Goal: Task Accomplishment & Management: Manage account settings

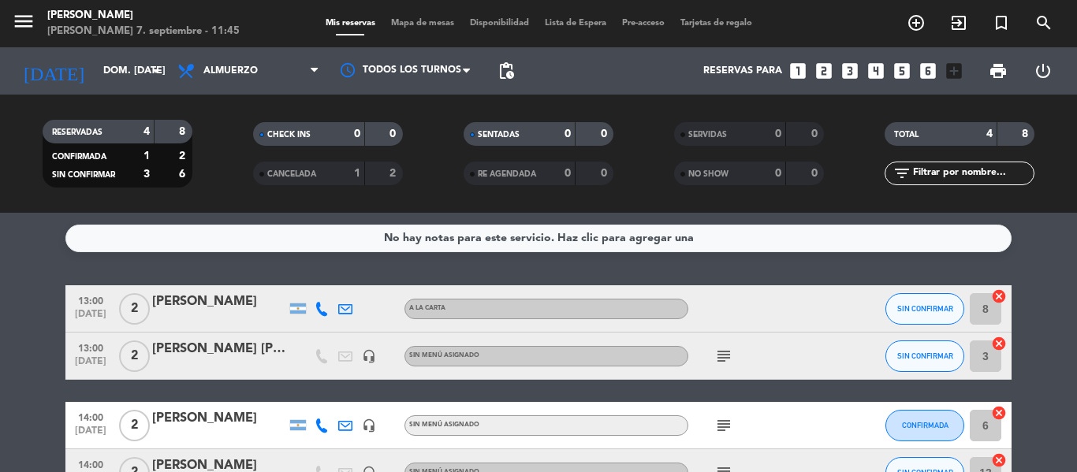
scroll to position [24, 0]
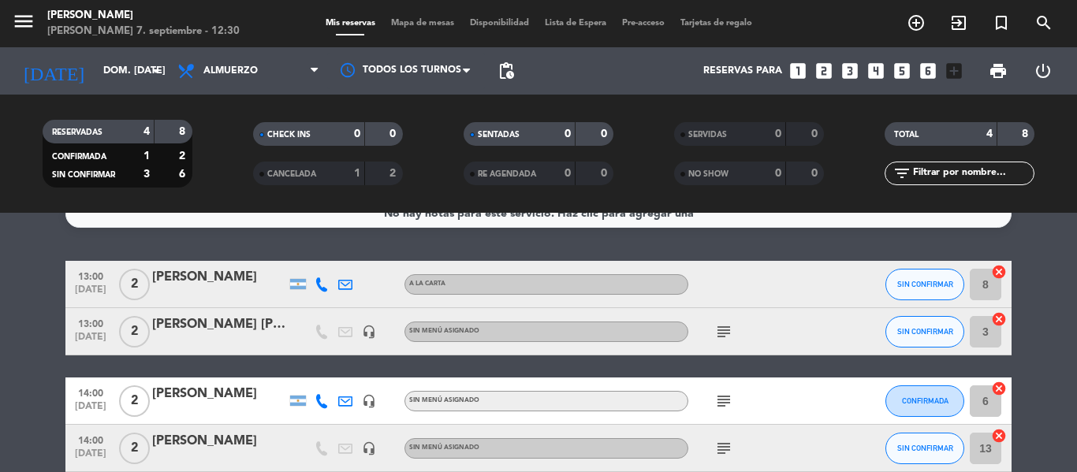
click at [738, 332] on div "subject" at bounding box center [759, 331] width 142 height 47
click at [719, 334] on icon "subject" at bounding box center [724, 332] width 19 height 19
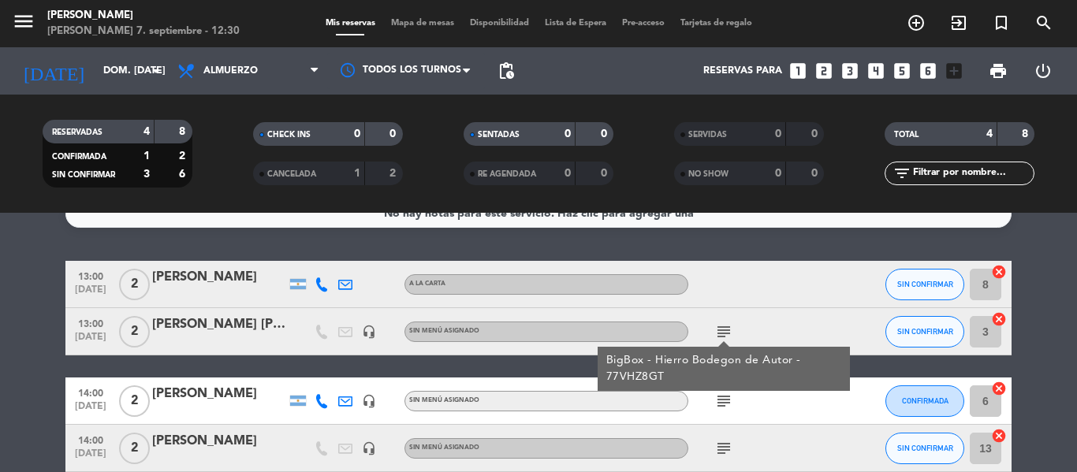
click at [719, 334] on icon "subject" at bounding box center [724, 332] width 19 height 19
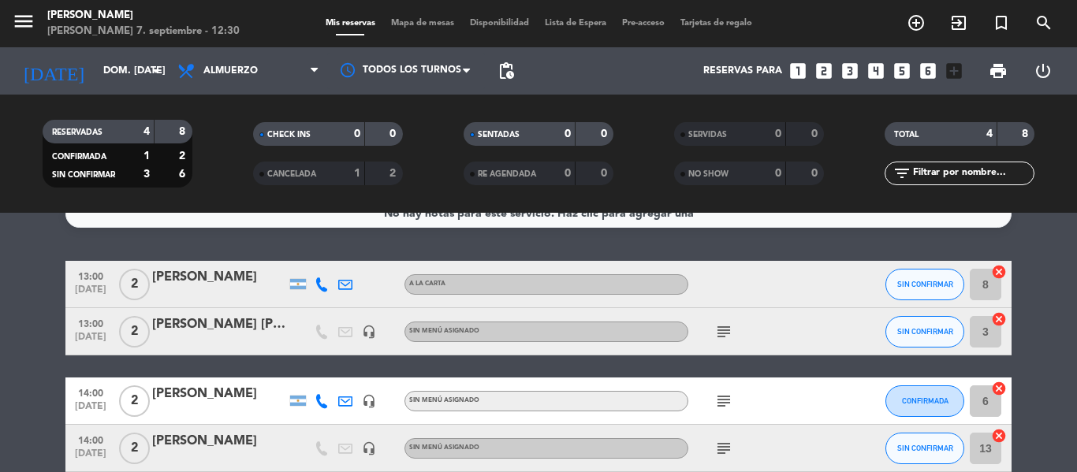
click at [997, 272] on icon "cancel" at bounding box center [999, 272] width 16 height 16
click at [992, 293] on icon "border_all" at bounding box center [988, 284] width 19 height 19
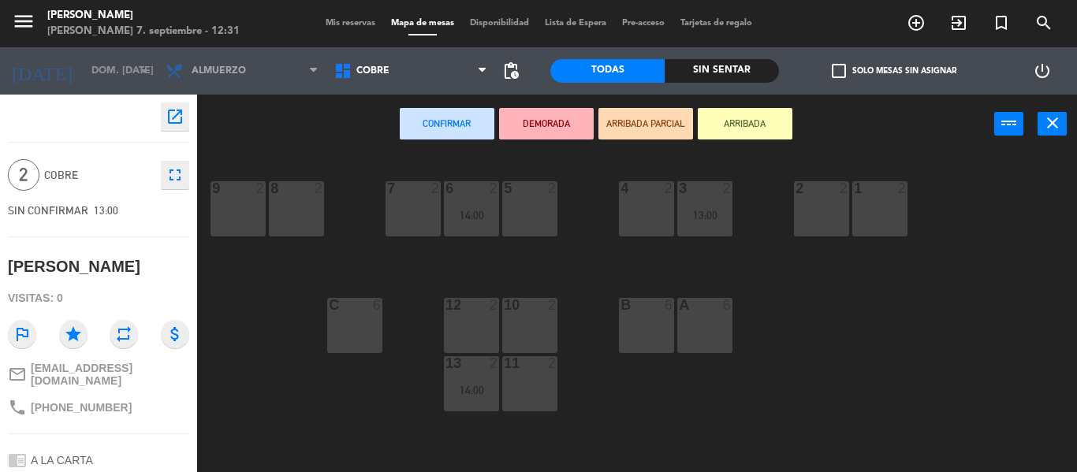
click at [532, 338] on div "10 2" at bounding box center [529, 325] width 55 height 55
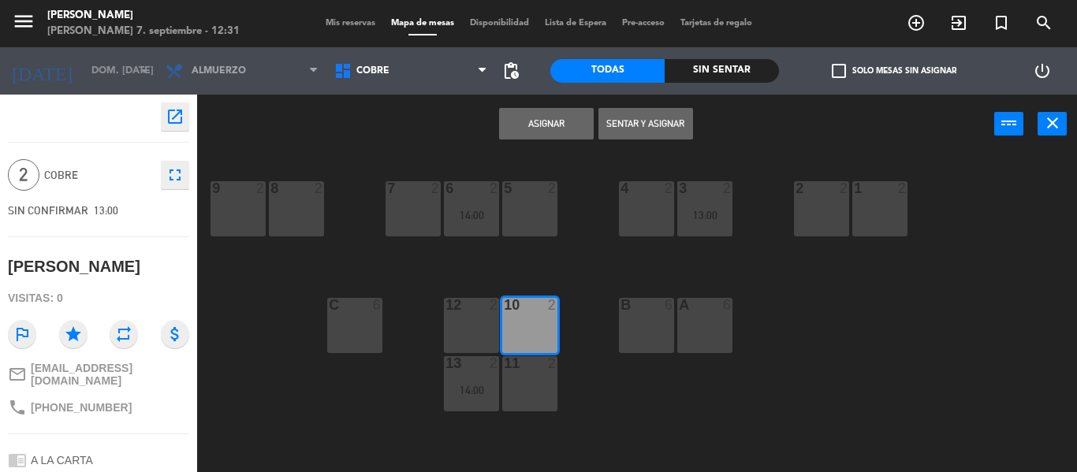
click at [568, 121] on button "Asignar" at bounding box center [546, 124] width 95 height 32
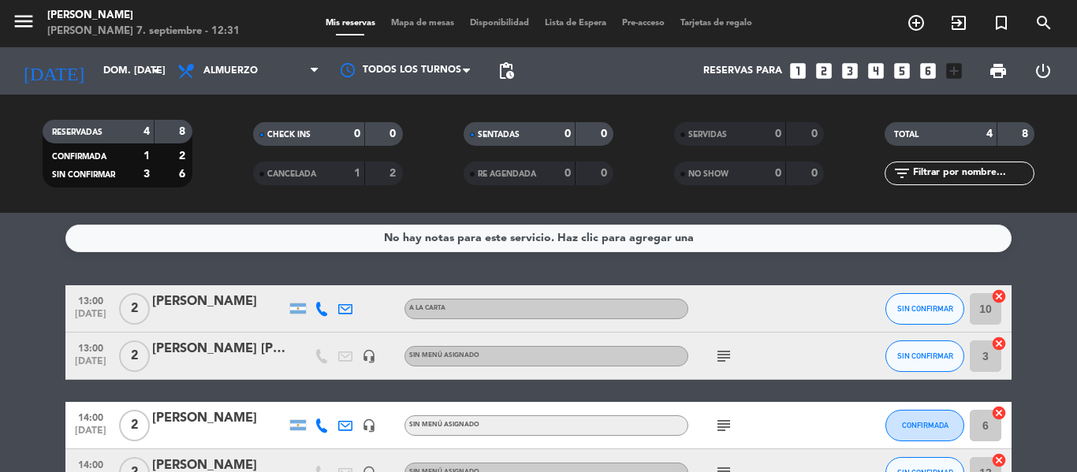
scroll to position [79, 0]
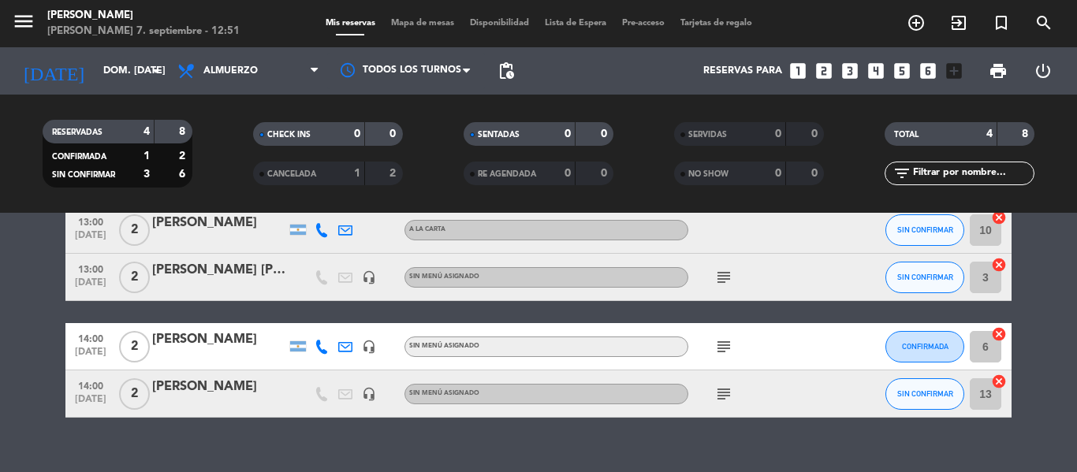
click at [820, 74] on icon "looks_two" at bounding box center [824, 71] width 21 height 21
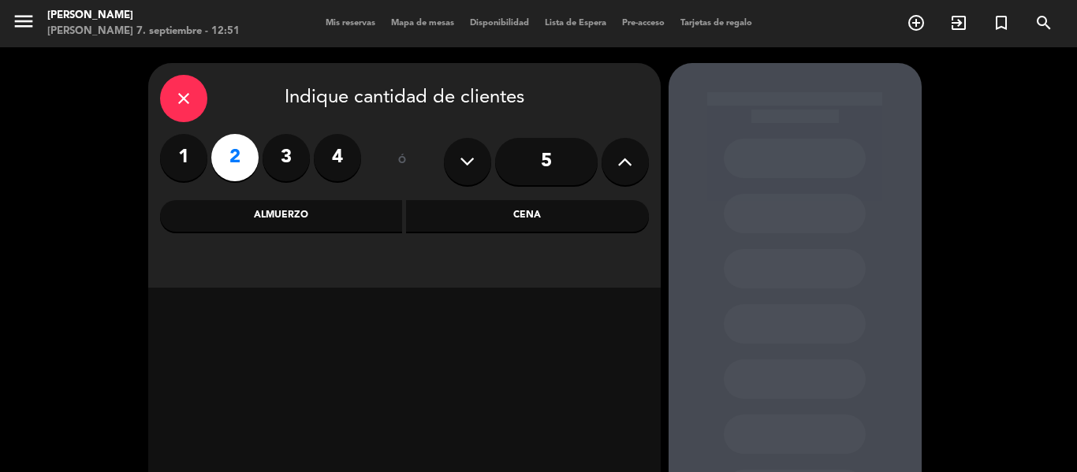
click at [354, 216] on div "Almuerzo" at bounding box center [281, 216] width 243 height 32
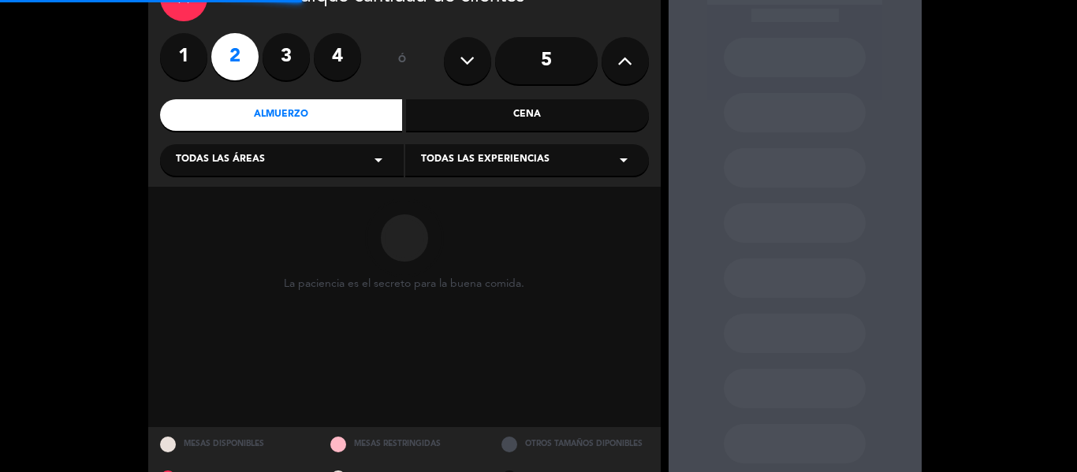
scroll to position [140, 0]
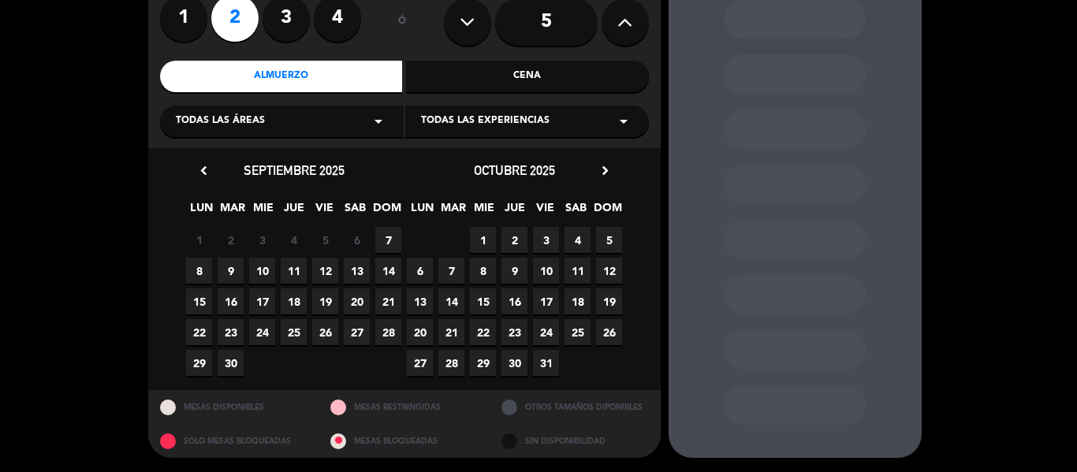
click at [390, 244] on span "7" at bounding box center [388, 240] width 26 height 26
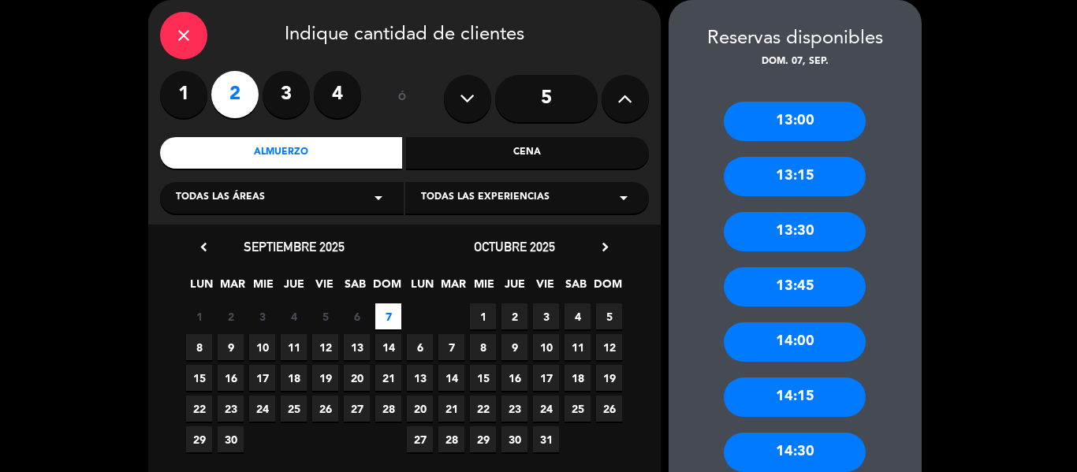
scroll to position [142, 0]
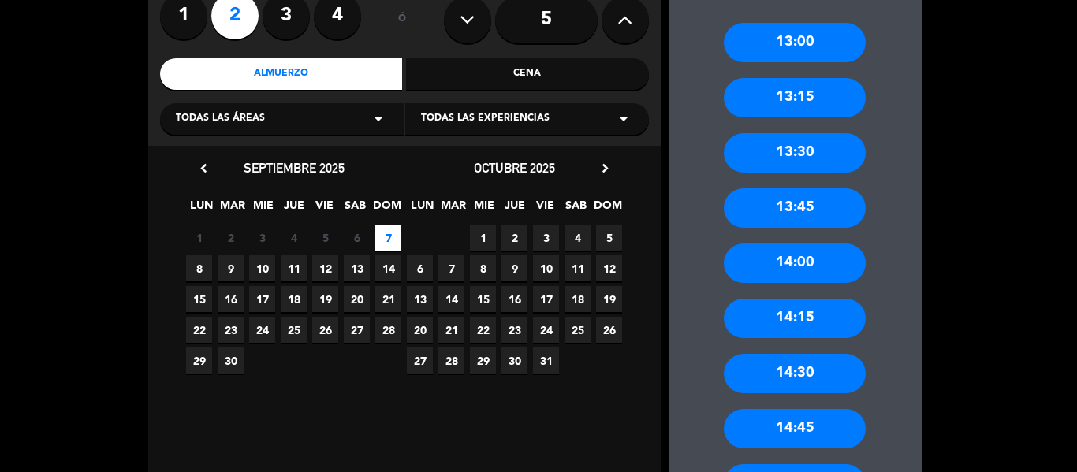
click at [795, 169] on div "13:30" at bounding box center [795, 152] width 142 height 39
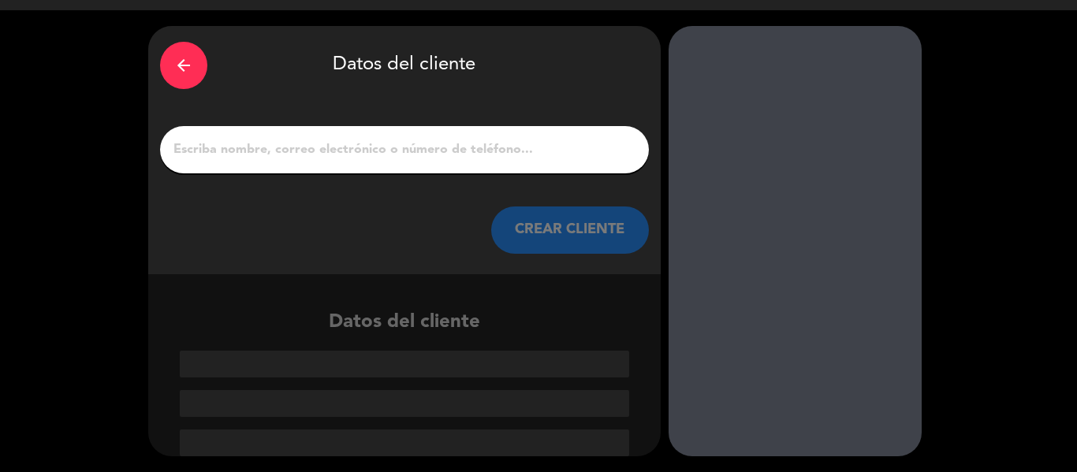
click at [528, 166] on div at bounding box center [404, 149] width 489 height 47
click at [533, 150] on input "1" at bounding box center [404, 150] width 465 height 22
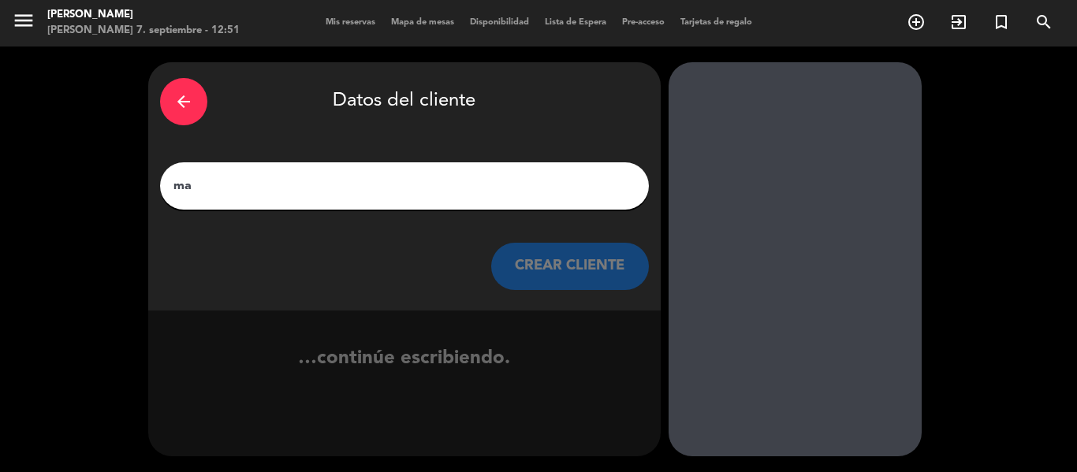
type input "m"
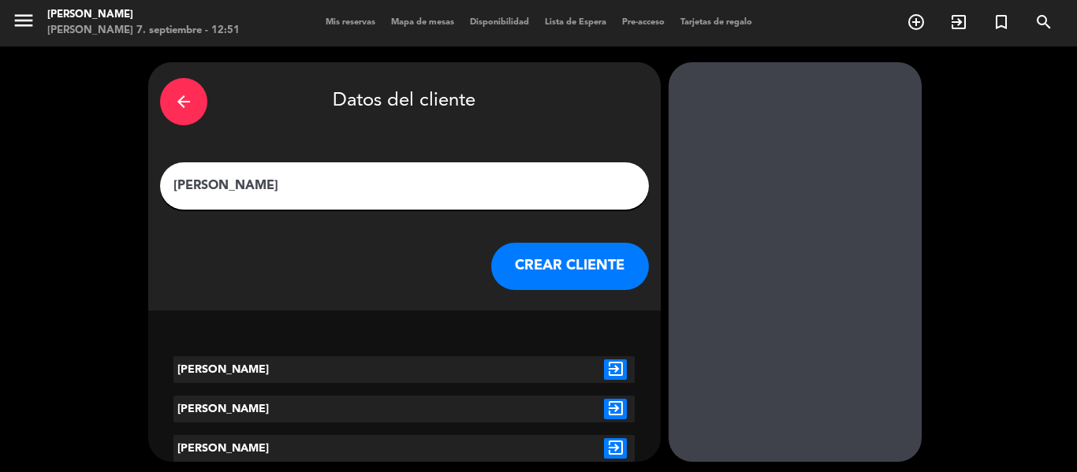
scroll to position [6, 0]
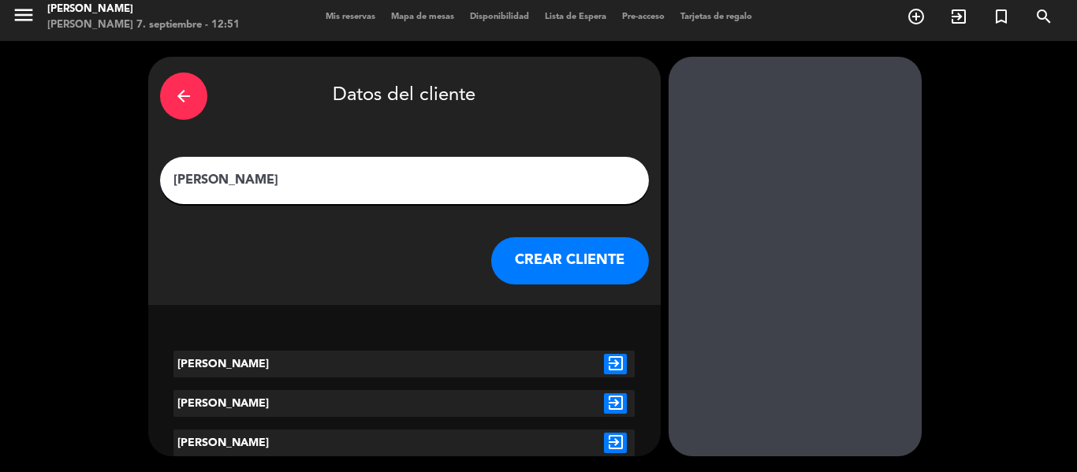
type input "[PERSON_NAME]"
click at [490, 182] on input "[PERSON_NAME]" at bounding box center [404, 181] width 465 height 22
click at [397, 181] on input "[PERSON_NAME]" at bounding box center [404, 181] width 465 height 22
click at [610, 267] on button "CREAR CLIENTE" at bounding box center [570, 260] width 158 height 47
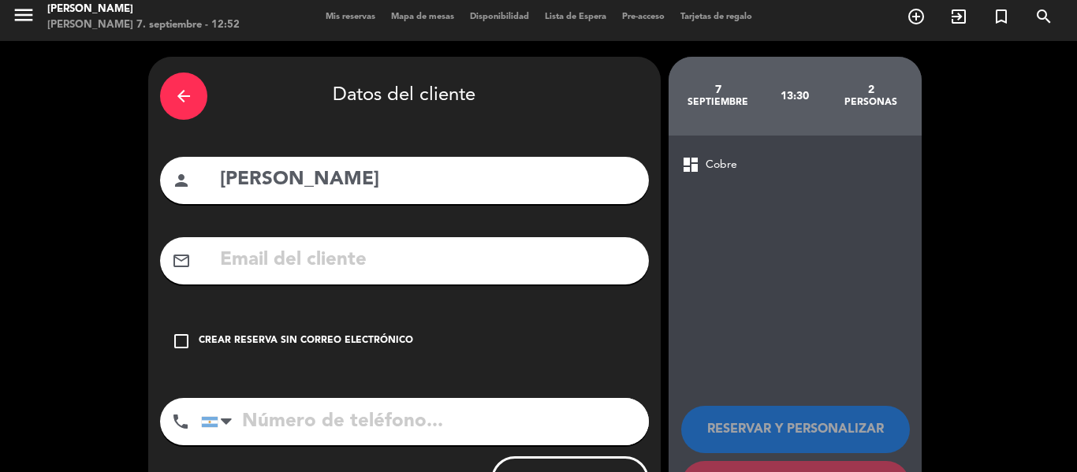
click at [177, 344] on icon "check_box_outline_blank" at bounding box center [181, 341] width 19 height 19
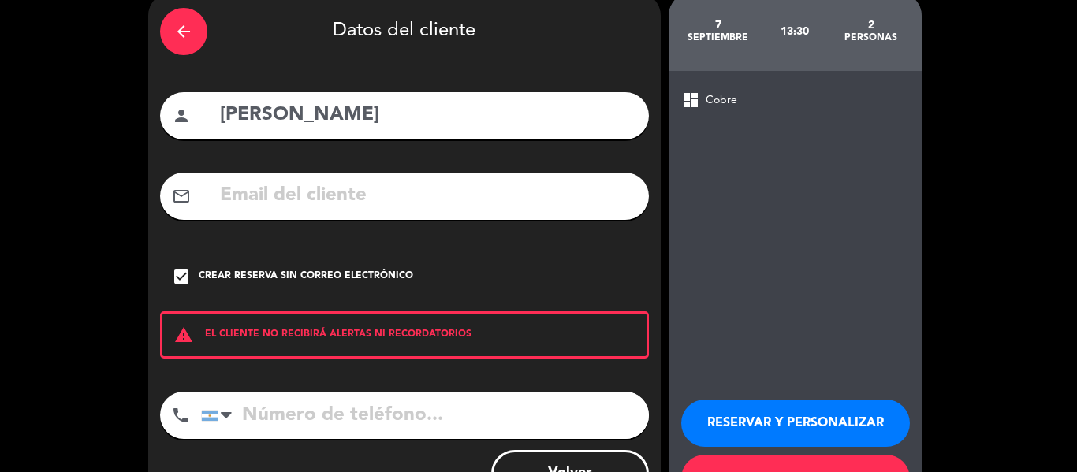
scroll to position [136, 0]
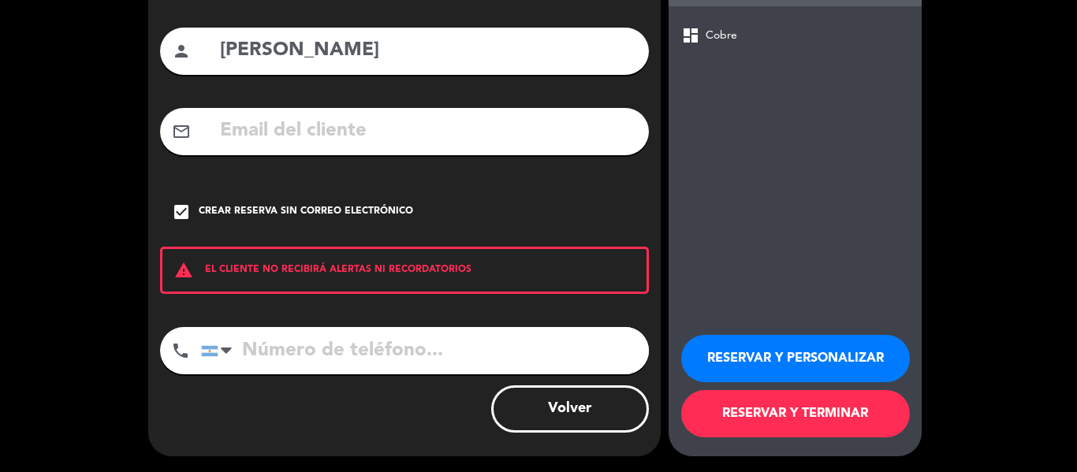
click at [784, 371] on button "RESERVAR Y PERSONALIZAR" at bounding box center [795, 358] width 229 height 47
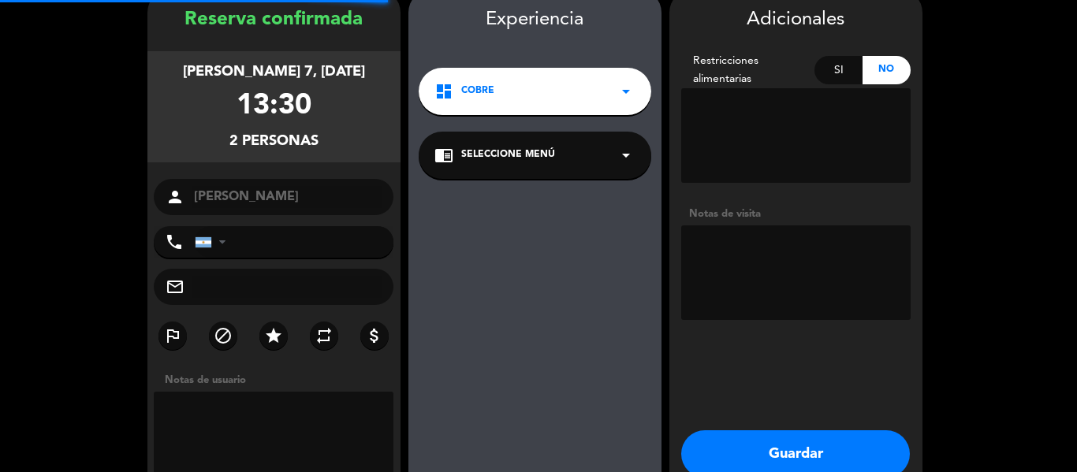
scroll to position [63, 0]
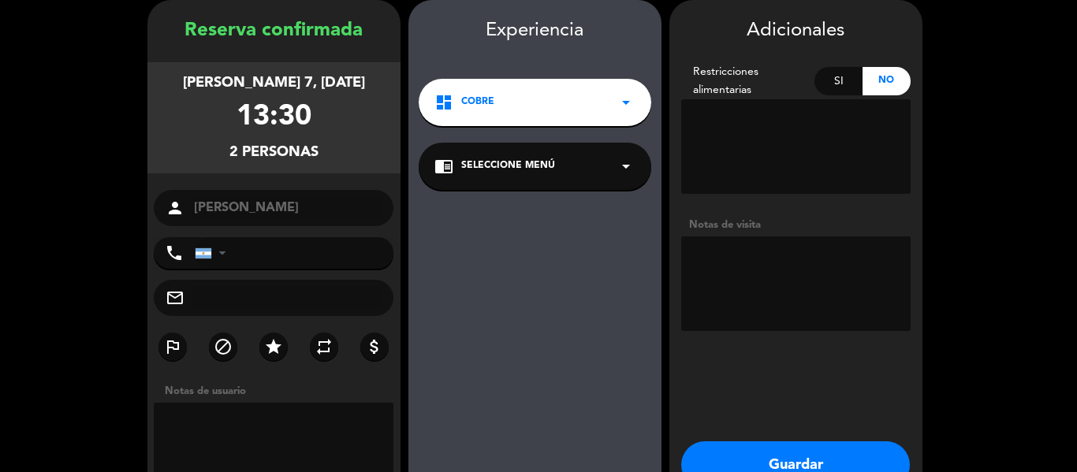
click at [754, 267] on textarea at bounding box center [795, 284] width 229 height 95
type textarea "[PERSON_NAME]. 25%"
click at [763, 452] on button "Guardar" at bounding box center [795, 465] width 229 height 47
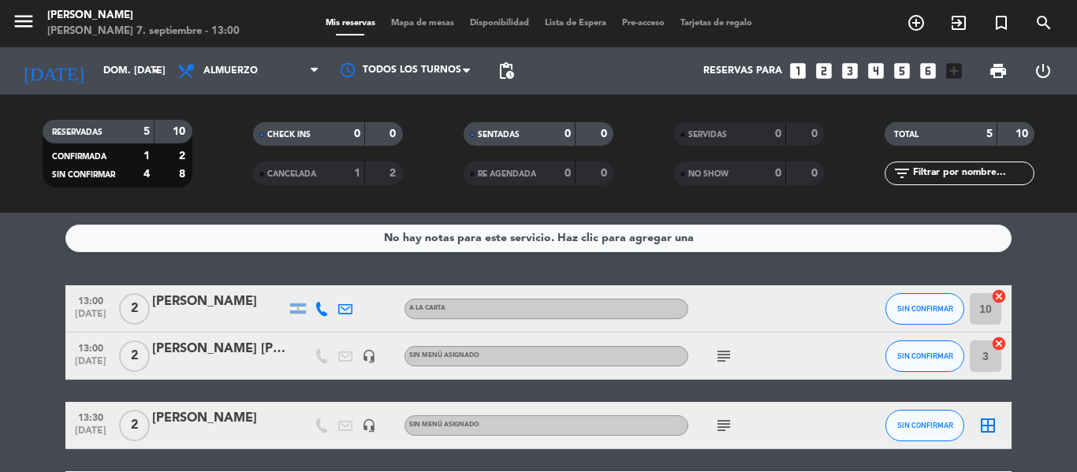
click at [826, 68] on icon "looks_two" at bounding box center [824, 71] width 21 height 21
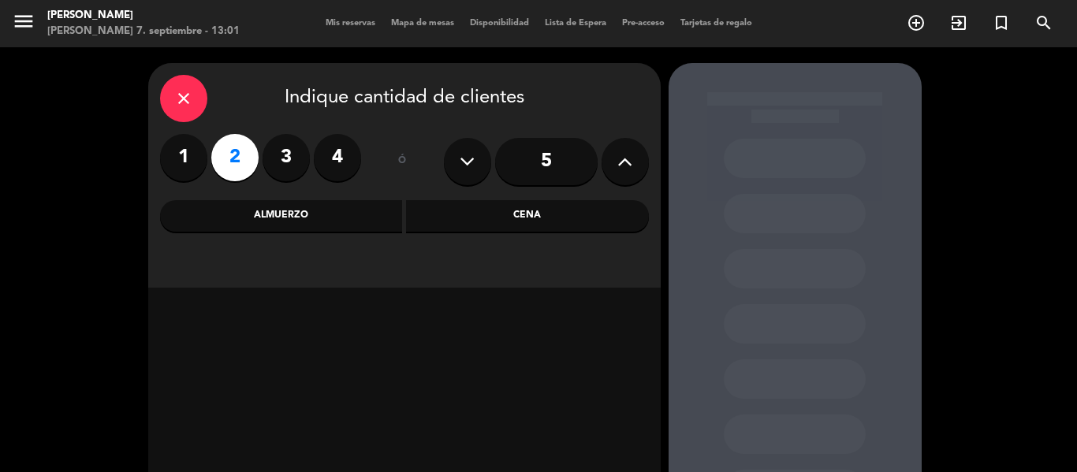
click at [327, 211] on div "Almuerzo" at bounding box center [281, 216] width 243 height 32
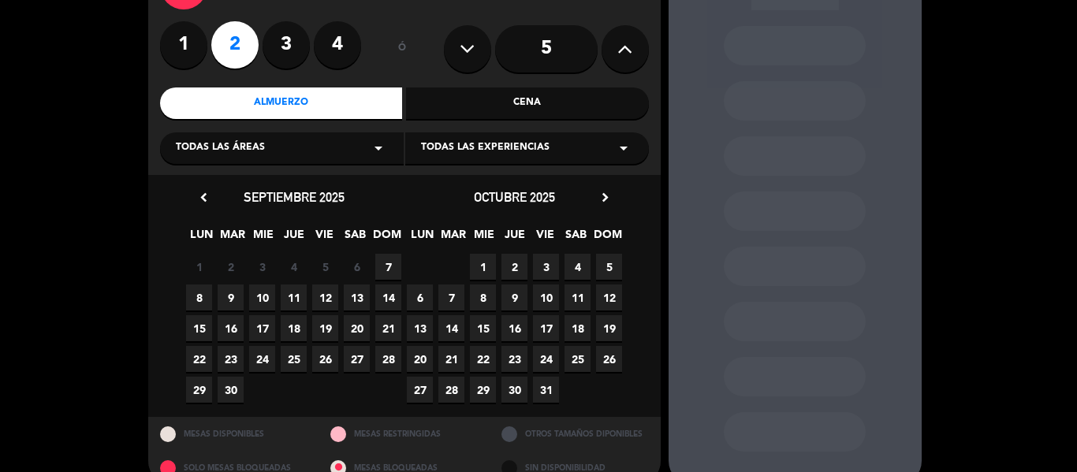
scroll to position [140, 0]
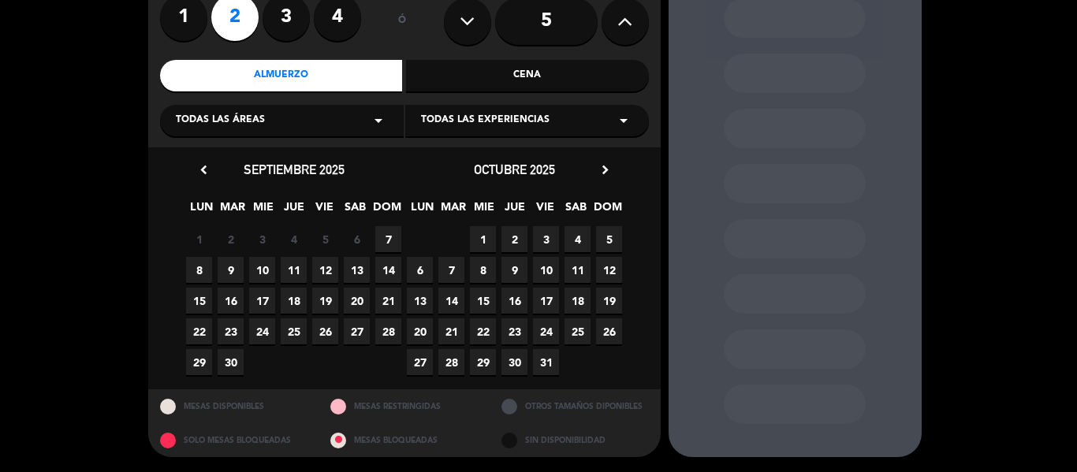
click at [378, 239] on span "7" at bounding box center [388, 239] width 26 height 26
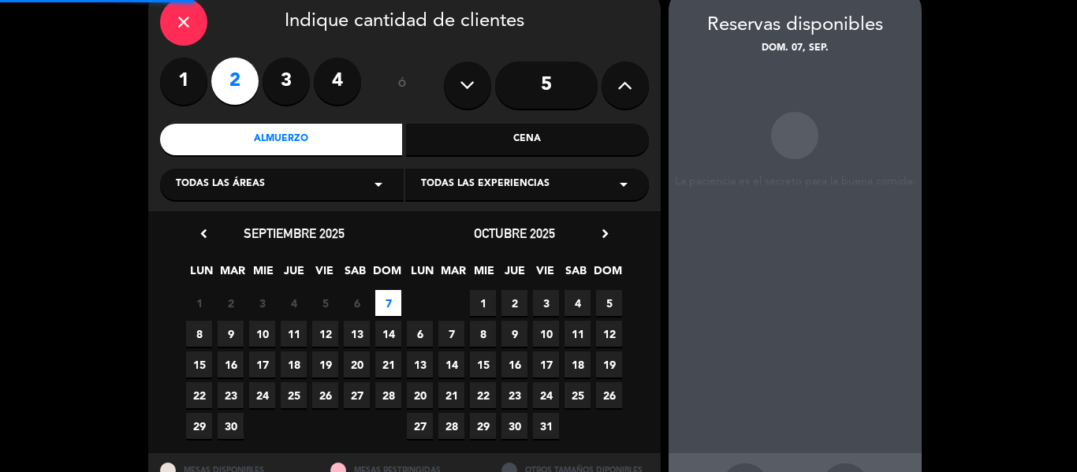
scroll to position [63, 0]
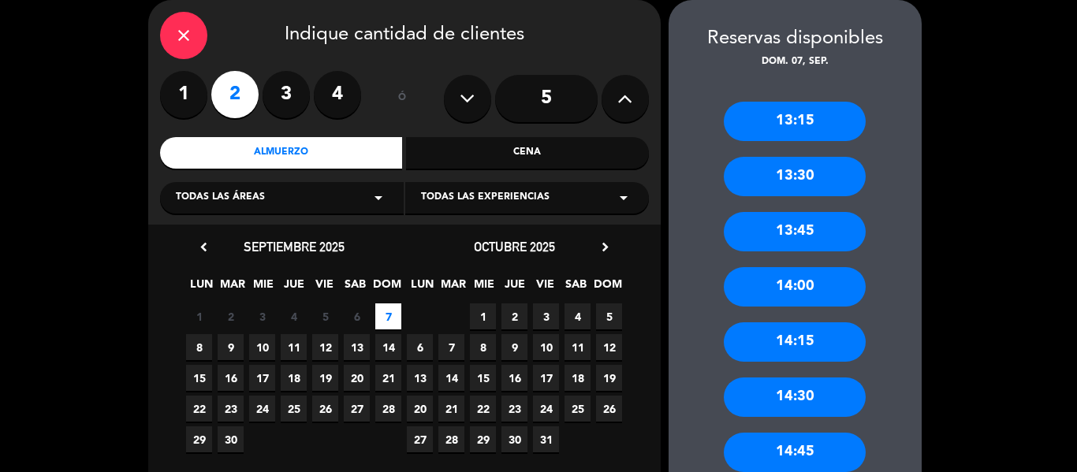
click at [808, 405] on div "14:30" at bounding box center [795, 397] width 142 height 39
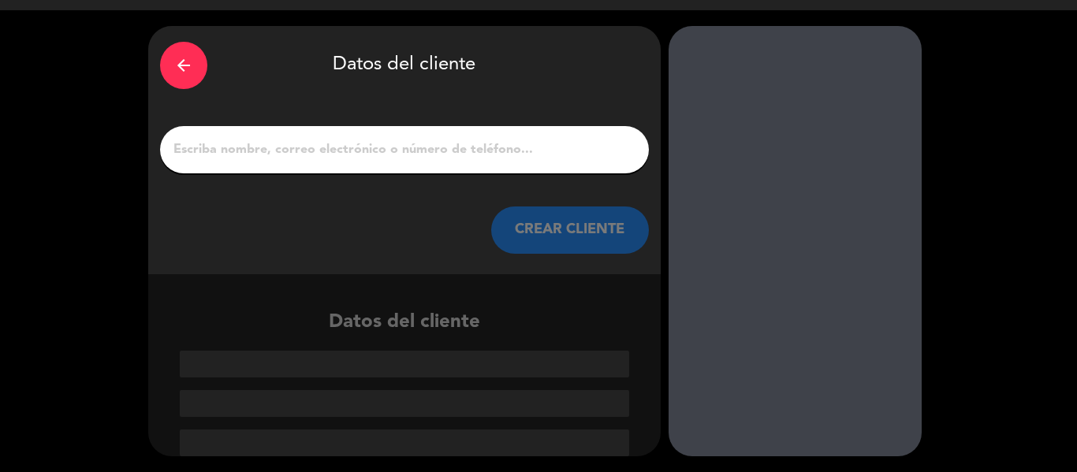
click at [516, 153] on input "1" at bounding box center [404, 150] width 465 height 22
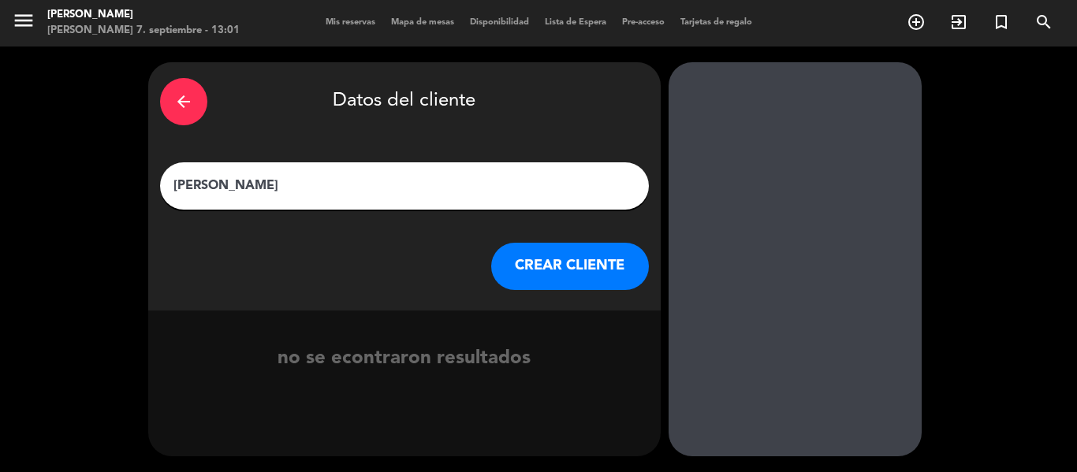
type input "[PERSON_NAME]"
click at [558, 252] on button "CREAR CLIENTE" at bounding box center [570, 266] width 158 height 47
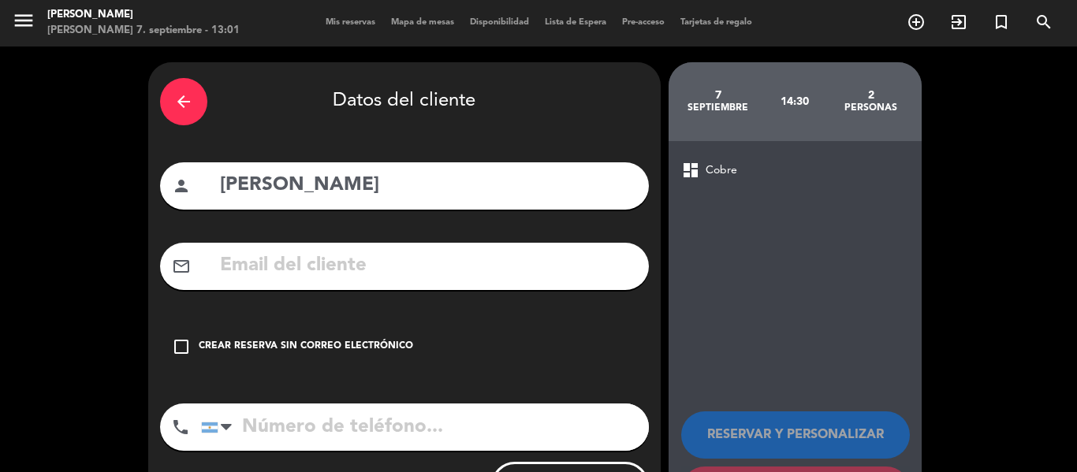
click at [185, 346] on icon "check_box_outline_blank" at bounding box center [181, 347] width 19 height 19
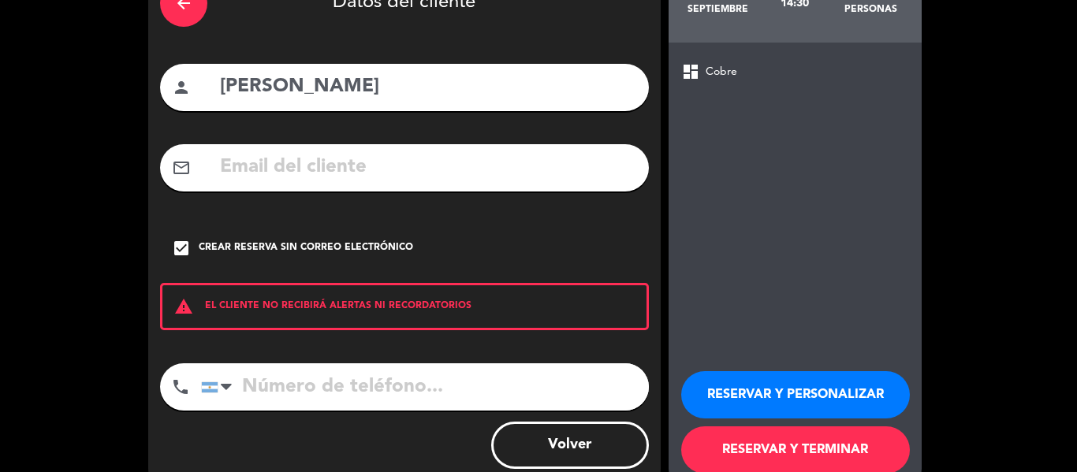
scroll to position [136, 0]
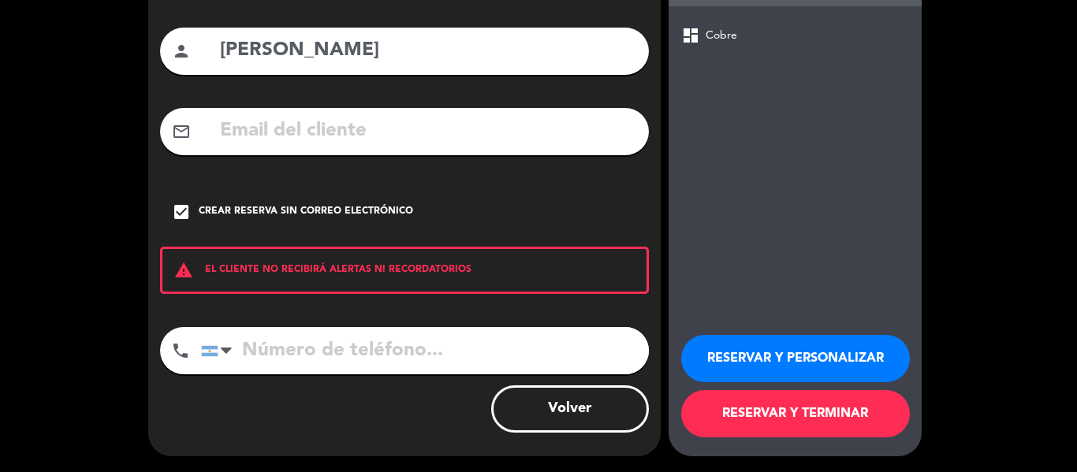
click at [764, 368] on button "RESERVAR Y PERSONALIZAR" at bounding box center [795, 358] width 229 height 47
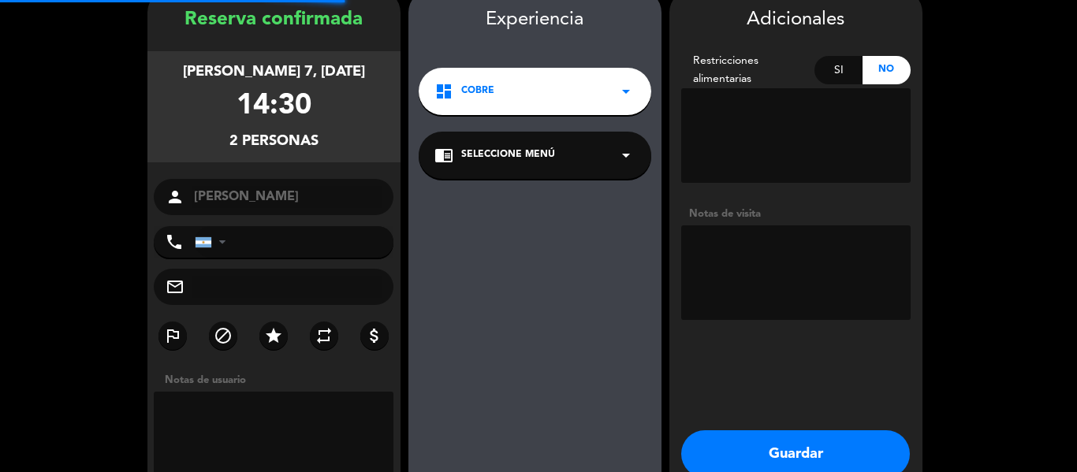
scroll to position [63, 0]
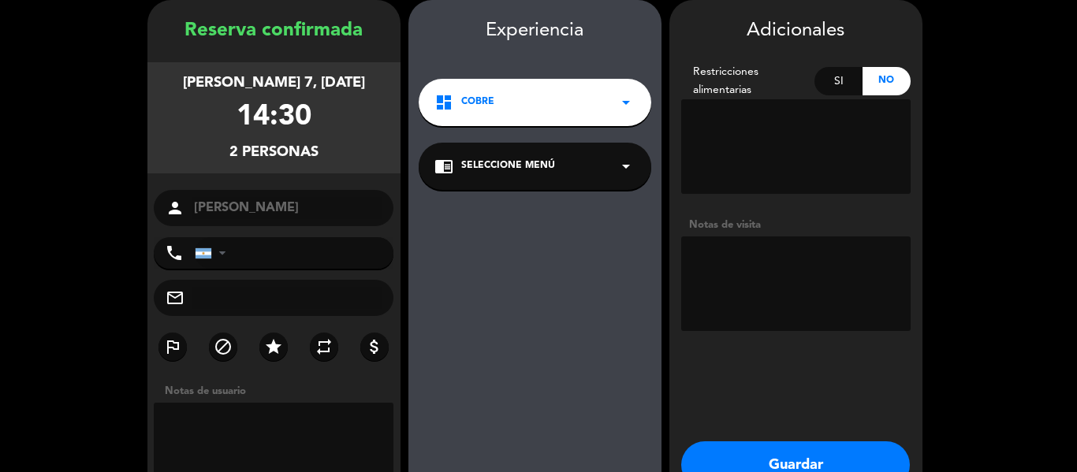
click at [774, 252] on textarea at bounding box center [795, 284] width 229 height 95
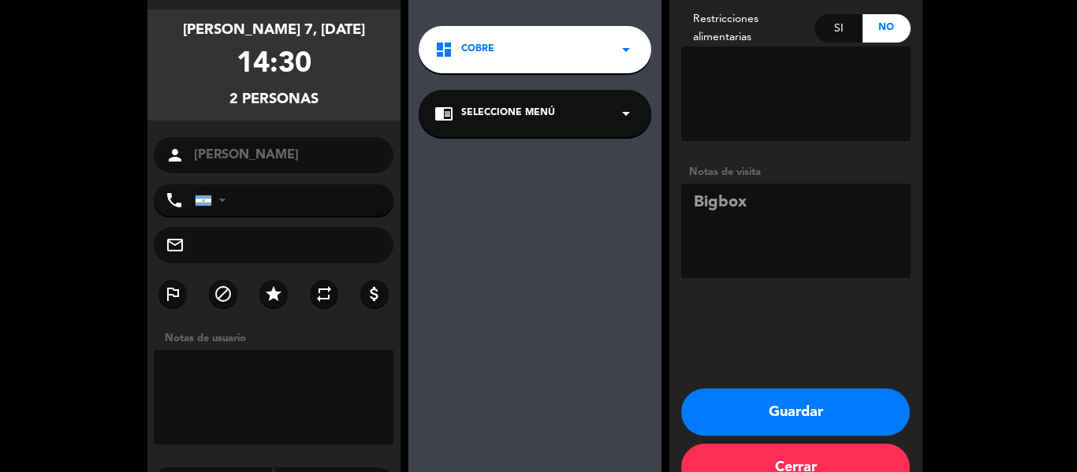
scroll to position [142, 0]
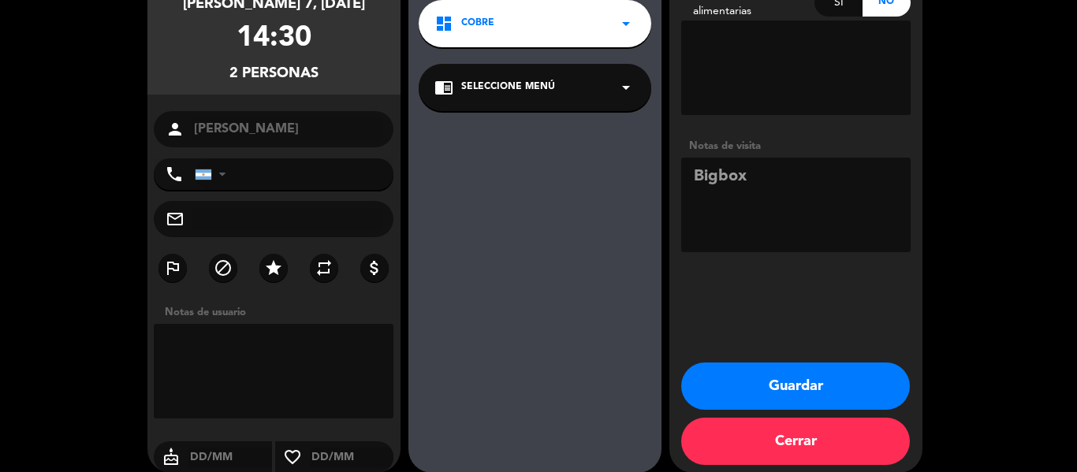
type textarea "Bigbox"
click at [821, 374] on button "Guardar" at bounding box center [795, 386] width 229 height 47
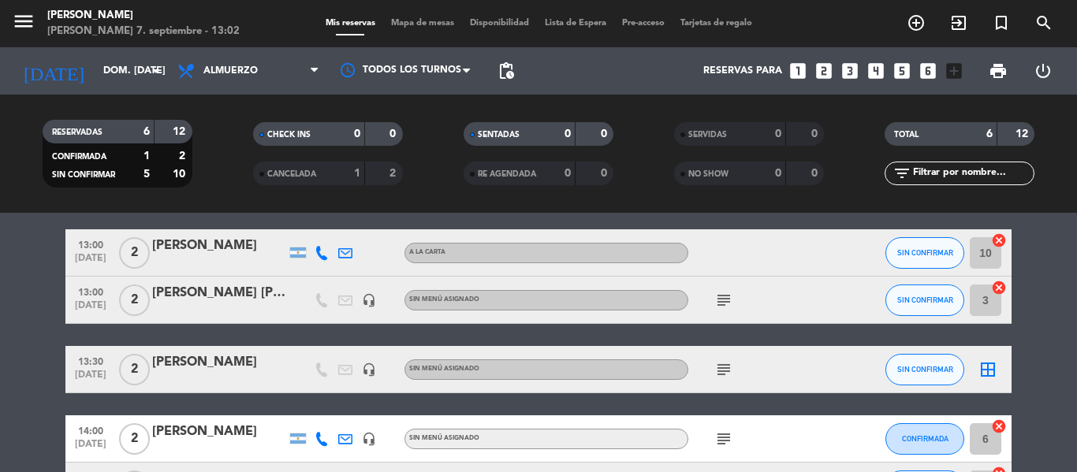
scroll to position [79, 0]
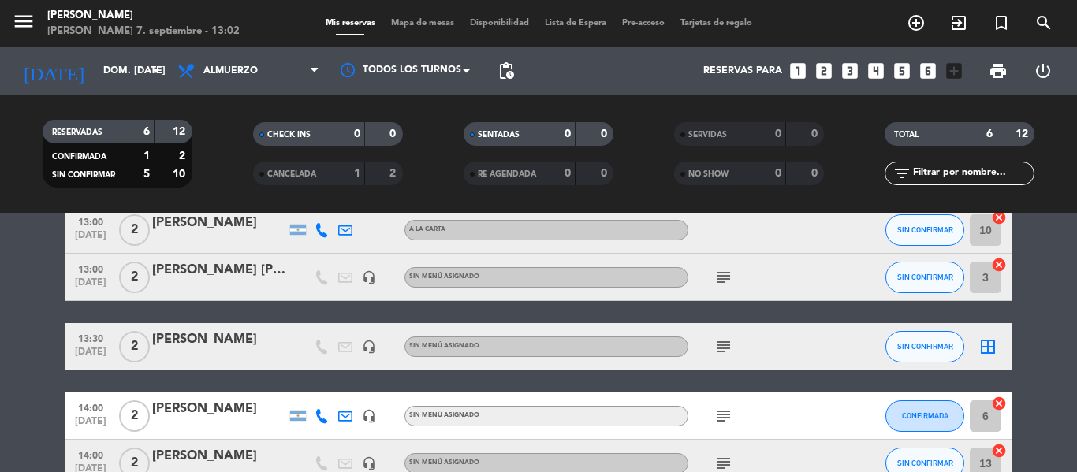
click at [728, 279] on icon "subject" at bounding box center [724, 277] width 19 height 19
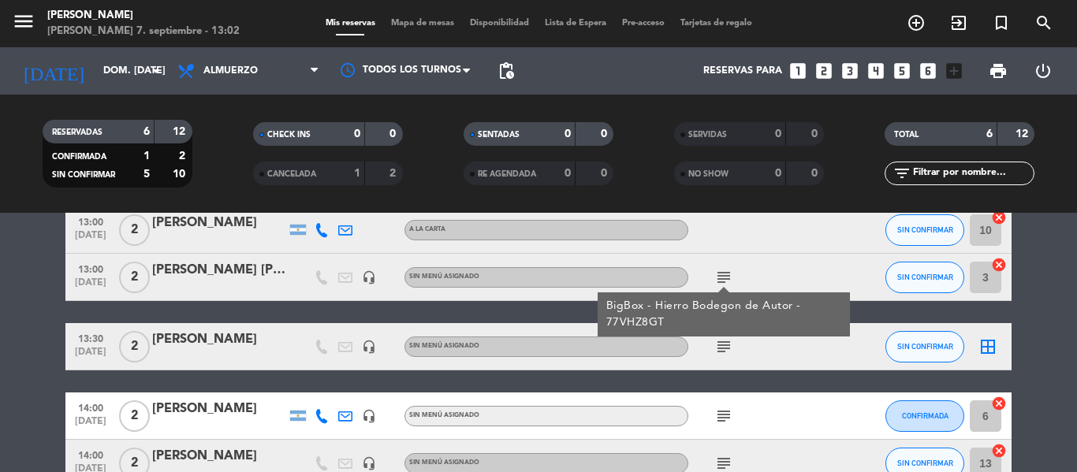
click at [728, 279] on icon "subject" at bounding box center [724, 277] width 19 height 19
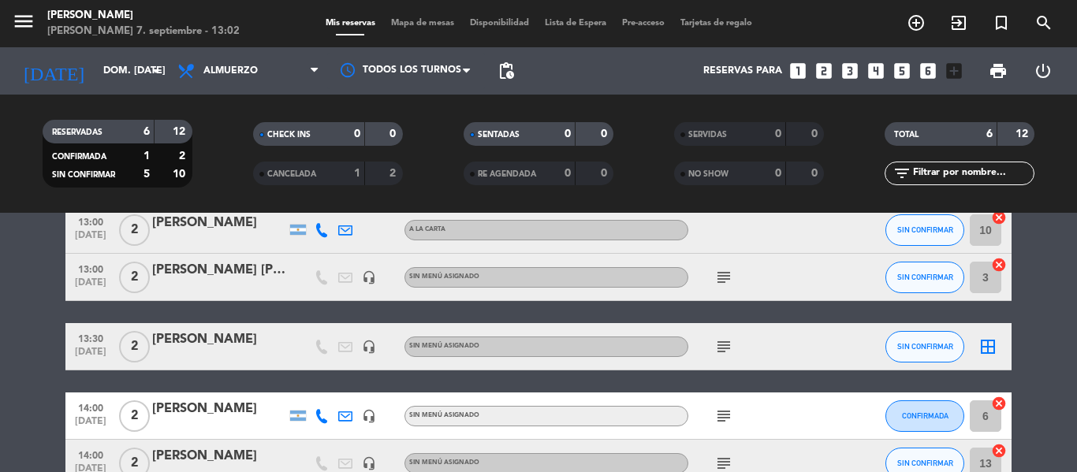
click at [718, 287] on div "subject" at bounding box center [759, 277] width 142 height 47
click at [718, 280] on icon "subject" at bounding box center [724, 277] width 19 height 19
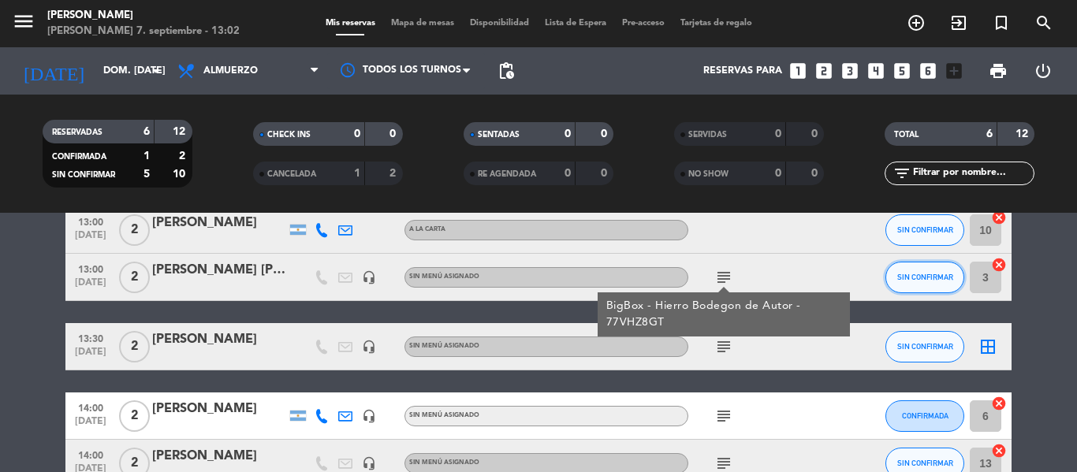
click at [923, 283] on button "SIN CONFIRMAR" at bounding box center [925, 278] width 79 height 32
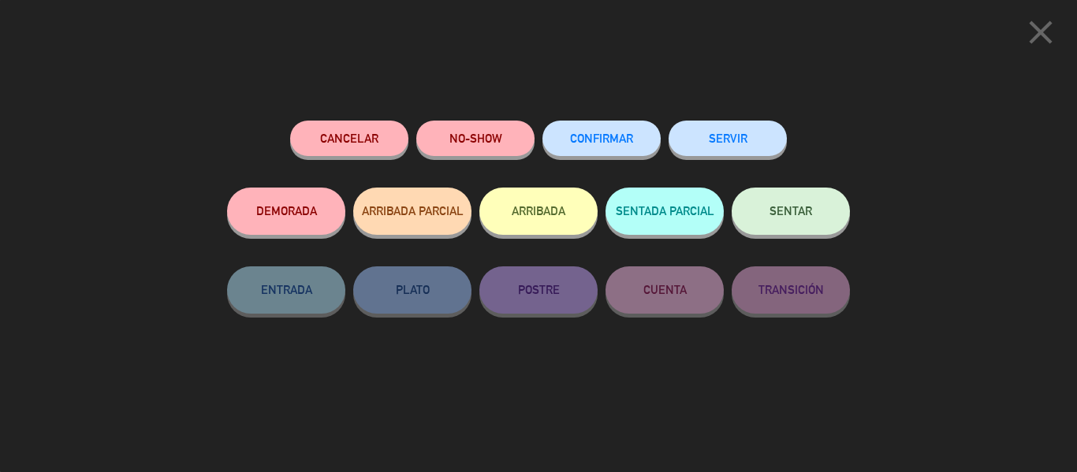
click at [805, 199] on button "SENTAR" at bounding box center [791, 211] width 118 height 47
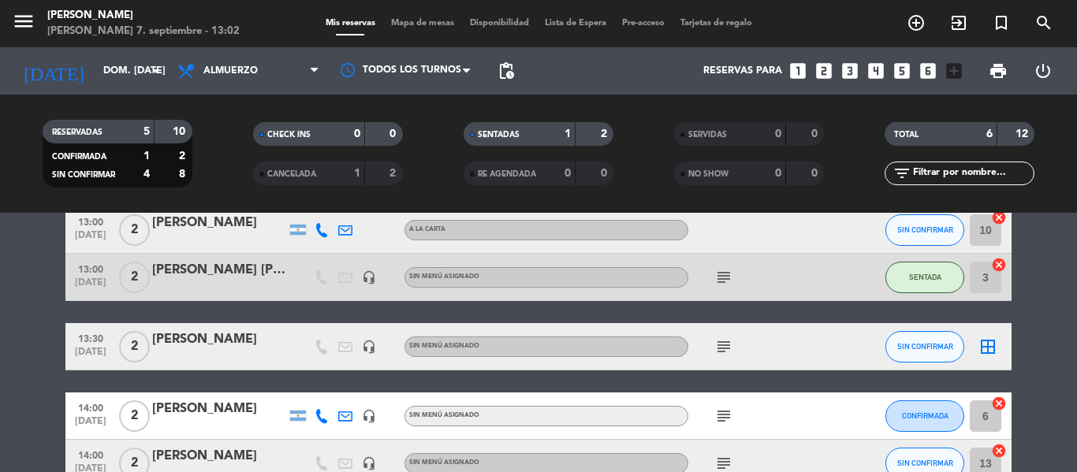
click at [717, 348] on icon "subject" at bounding box center [724, 347] width 19 height 19
click at [720, 344] on icon "subject" at bounding box center [724, 347] width 19 height 19
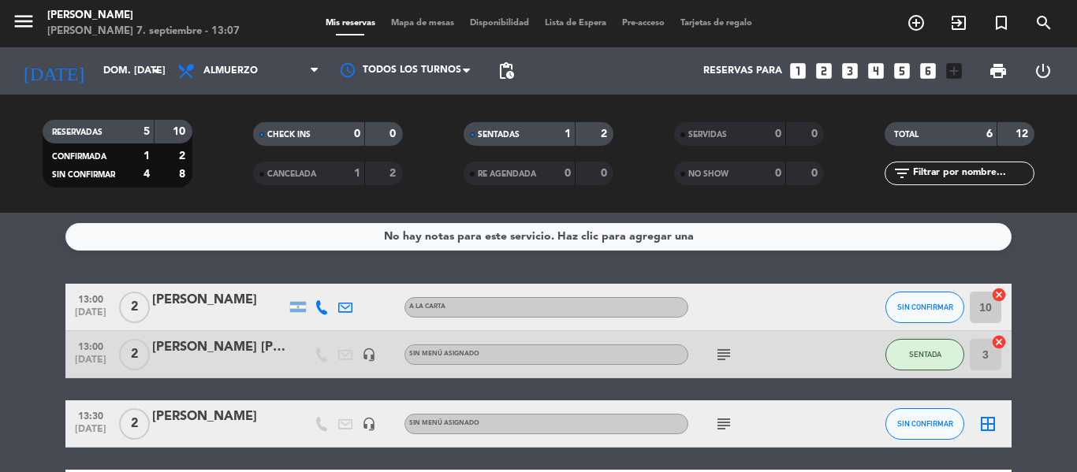
scroll to position [0, 0]
